Goal: Transaction & Acquisition: Purchase product/service

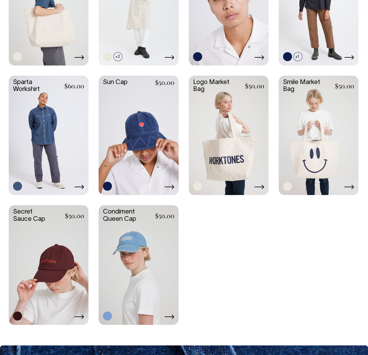
scroll to position [743, 0]
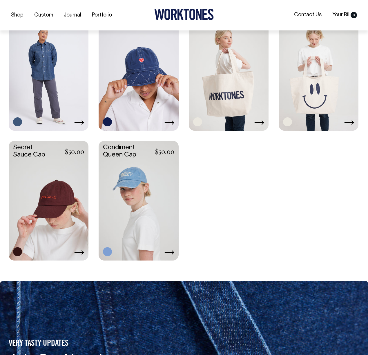
click at [237, 92] on link at bounding box center [229, 70] width 80 height 119
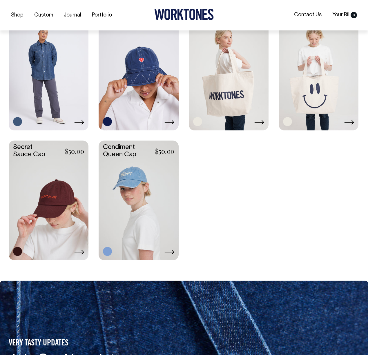
scroll to position [808, 0]
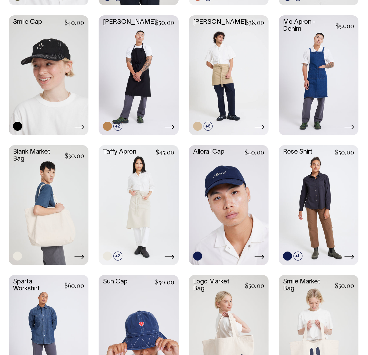
click at [52, 190] on link at bounding box center [49, 204] width 80 height 119
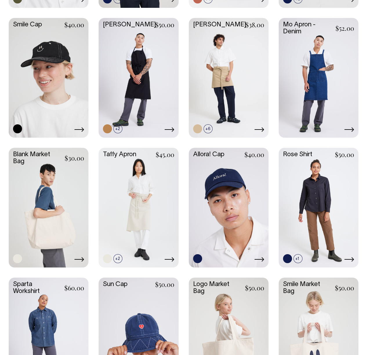
scroll to position [541, 0]
